Goal: Find contact information: Find contact information

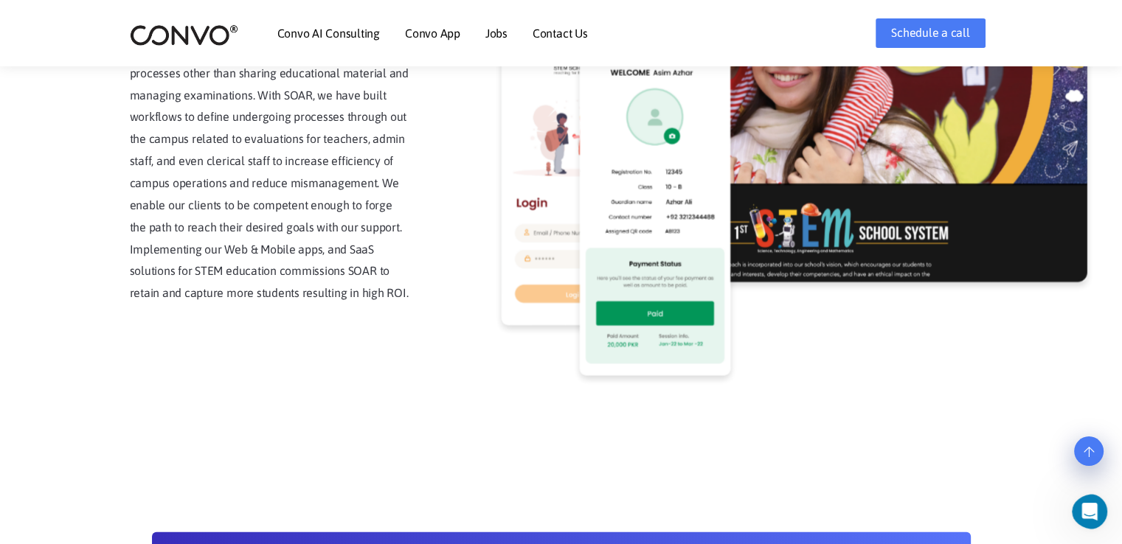
scroll to position [4157, 0]
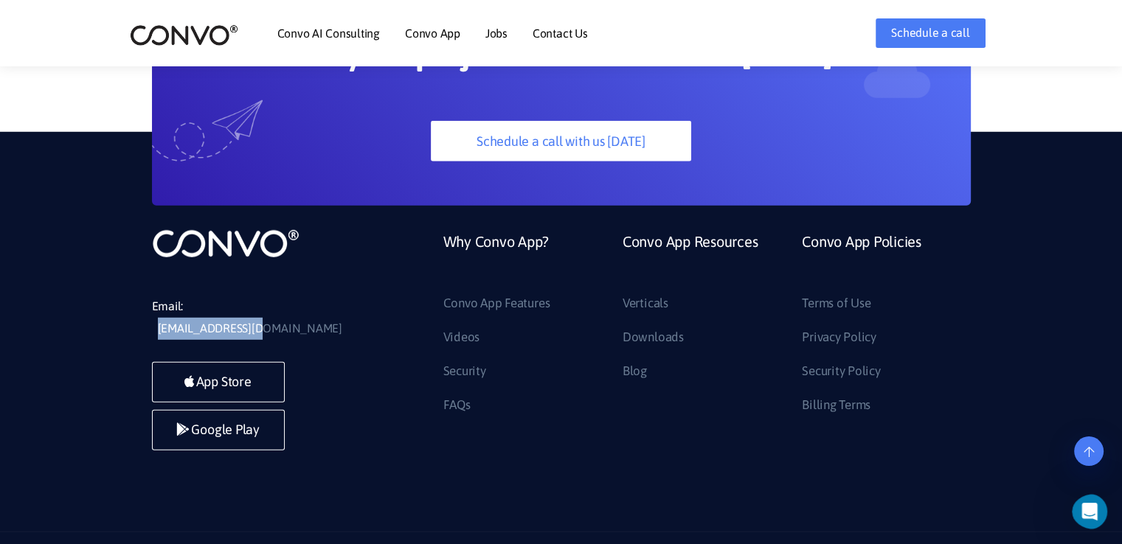
drag, startPoint x: 330, startPoint y: 277, endPoint x: 184, endPoint y: 284, distance: 146.2
click at [184, 296] on li "Email: [EMAIL_ADDRESS][DOMAIN_NAME]" at bounding box center [262, 318] width 221 height 44
click at [555, 32] on link "Contact Us" at bounding box center [559, 33] width 55 height 12
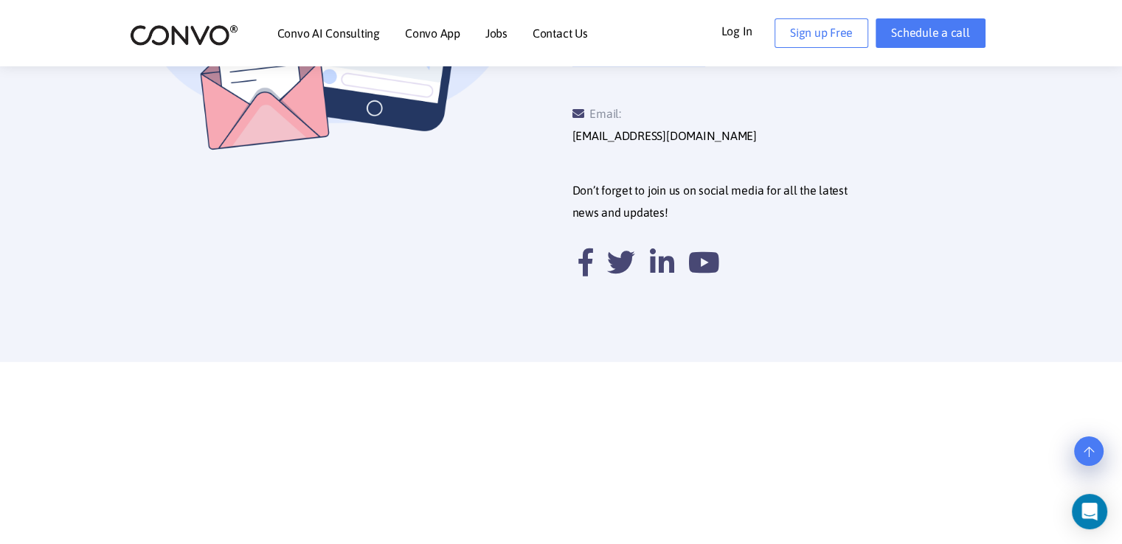
scroll to position [590, 0]
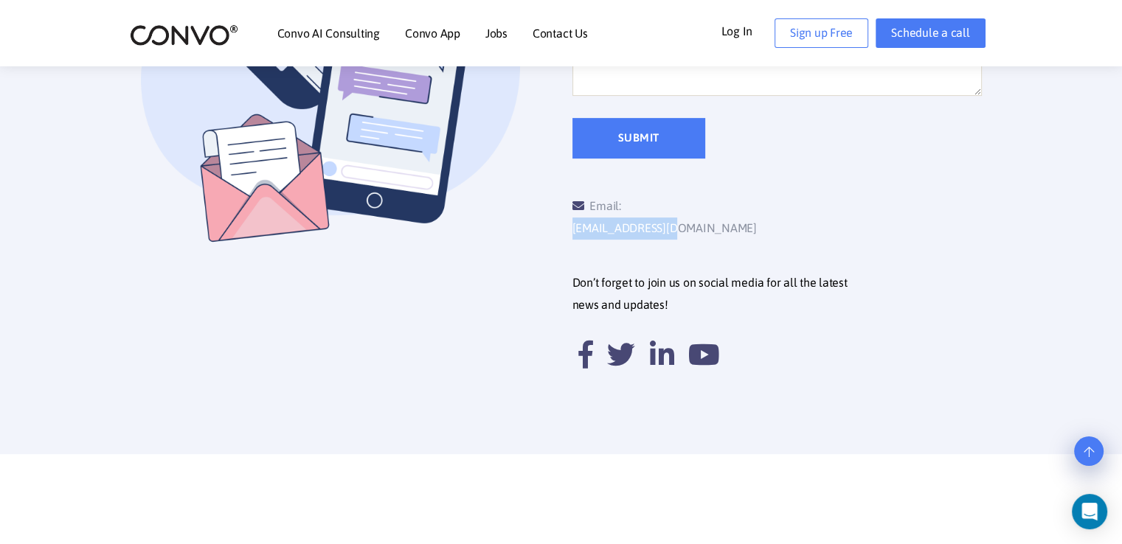
drag, startPoint x: 745, startPoint y: 199, endPoint x: 625, endPoint y: 207, distance: 119.8
click at [625, 207] on div "Email: support@convo.com" at bounding box center [674, 217] width 205 height 44
copy link "[EMAIL_ADDRESS][DOMAIN_NAME]"
